Goal: Task Accomplishment & Management: Use online tool/utility

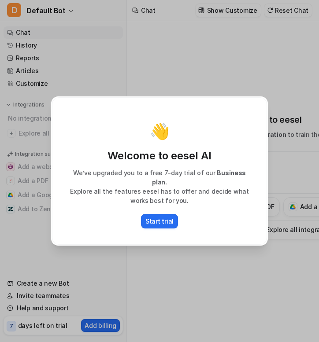
type textarea "**********"
click at [165, 244] on div "👋 Welcome to eesel AI We’ve upgraded you to a free 7-day trial of our Business …" at bounding box center [159, 171] width 231 height 342
click at [165, 243] on div "👋 Welcome to eesel AI We’ve upgraded you to a free 7-day trial of our Business …" at bounding box center [159, 171] width 231 height 342
click at [161, 222] on button "Start trial" at bounding box center [159, 221] width 37 height 15
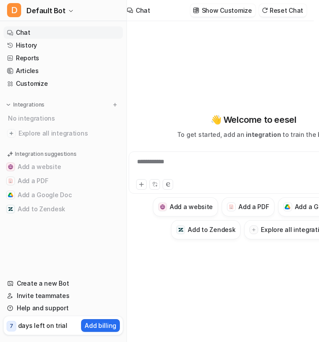
scroll to position [0, 5]
click at [70, 197] on button "Add a Google Doc" at bounding box center [63, 195] width 119 height 14
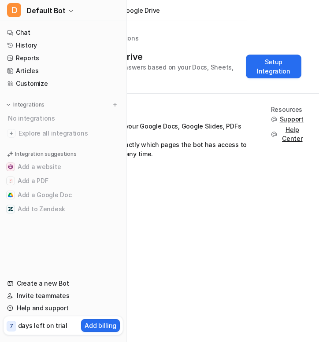
scroll to position [0, 72]
click at [280, 74] on button "Setup Integration" at bounding box center [274, 67] width 56 height 24
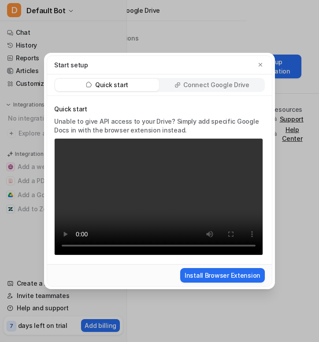
click at [227, 84] on p "Connect Google Drive" at bounding box center [216, 85] width 66 height 9
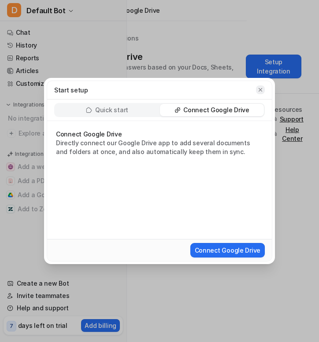
click at [259, 90] on icon "button" at bounding box center [260, 90] width 6 height 6
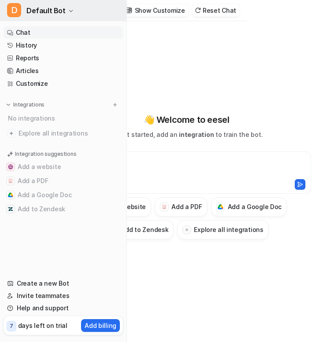
scroll to position [0, 5]
